Goal: Transaction & Acquisition: Obtain resource

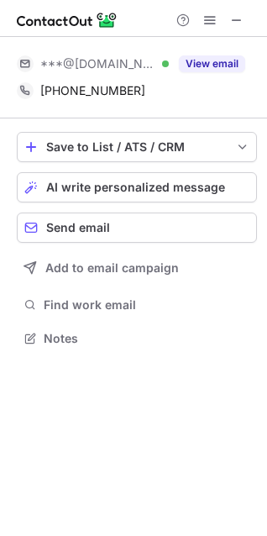
scroll to position [326, 267]
click at [247, 18] on button at bounding box center [237, 20] width 20 height 20
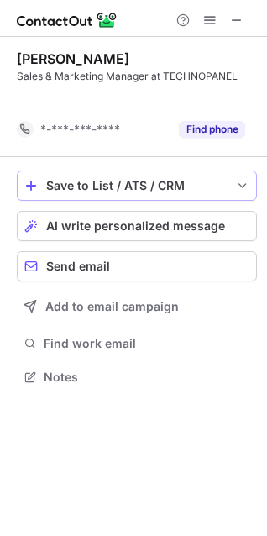
scroll to position [338, 267]
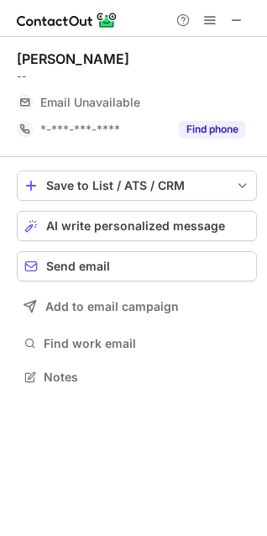
scroll to position [365, 267]
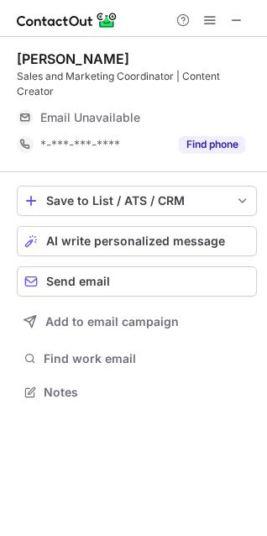
scroll to position [379, 267]
click at [242, 15] on span at bounding box center [236, 19] width 13 height 13
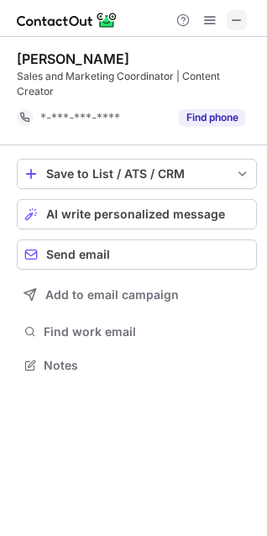
drag, startPoint x: 234, startPoint y: 35, endPoint x: 235, endPoint y: 23, distance: 12.6
click at [234, 35] on div at bounding box center [133, 18] width 267 height 37
click at [235, 17] on span at bounding box center [236, 19] width 13 height 13
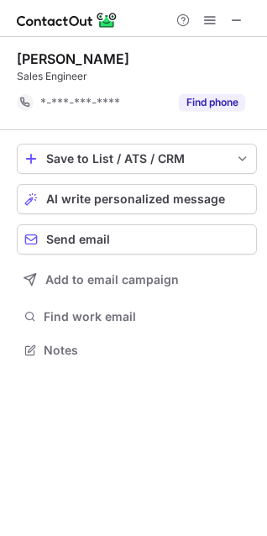
scroll to position [338, 267]
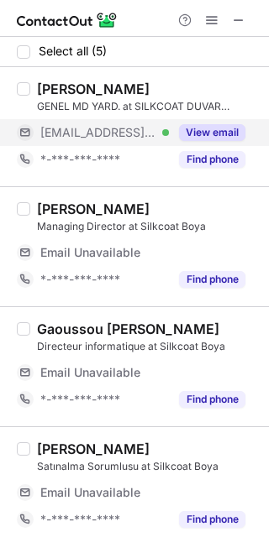
click at [196, 139] on button "View email" at bounding box center [212, 132] width 66 height 17
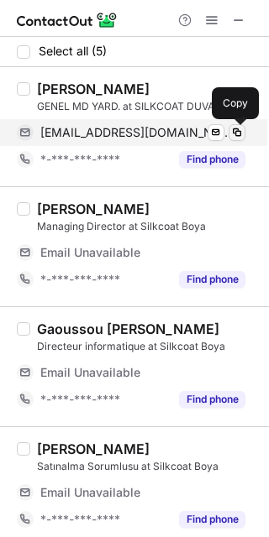
click at [236, 133] on span at bounding box center [236, 132] width 13 height 13
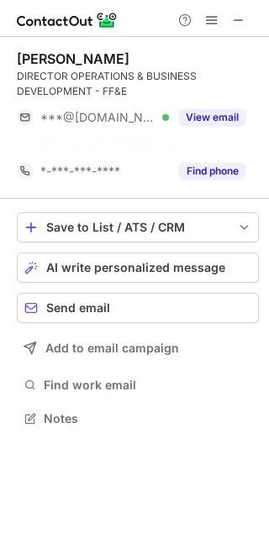
scroll to position [379, 269]
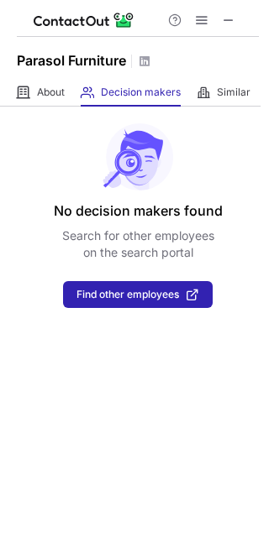
click at [224, 6] on div at bounding box center [138, 18] width 242 height 37
click at [228, 13] on span at bounding box center [228, 19] width 13 height 13
